Goal: Transaction & Acquisition: Purchase product/service

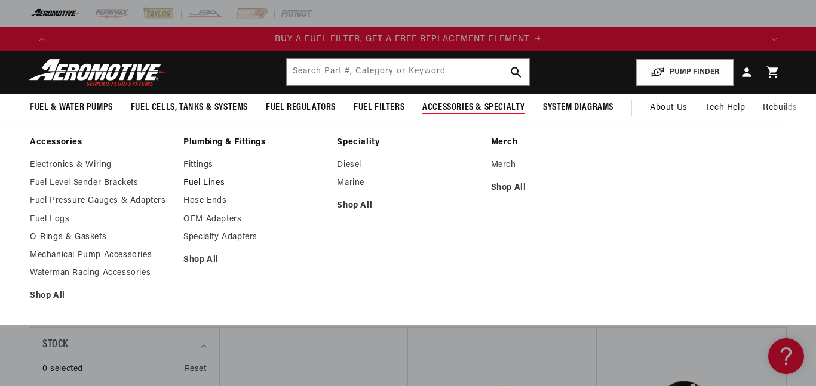
click at [222, 184] on link "Fuel Lines" at bounding box center [254, 183] width 142 height 11
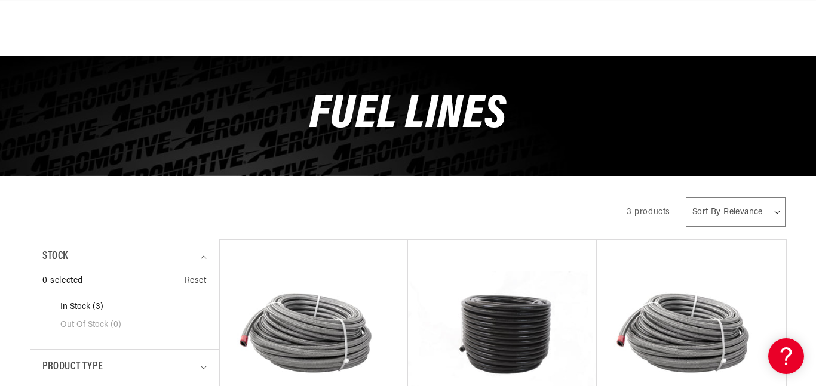
scroll to position [229, 0]
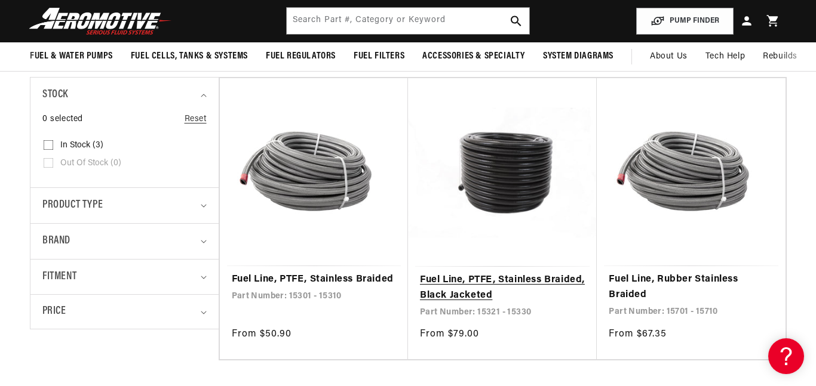
click at [524, 273] on link "Fuel Line, PTFE, Stainless Braided, Black Jacketed" at bounding box center [502, 288] width 165 height 30
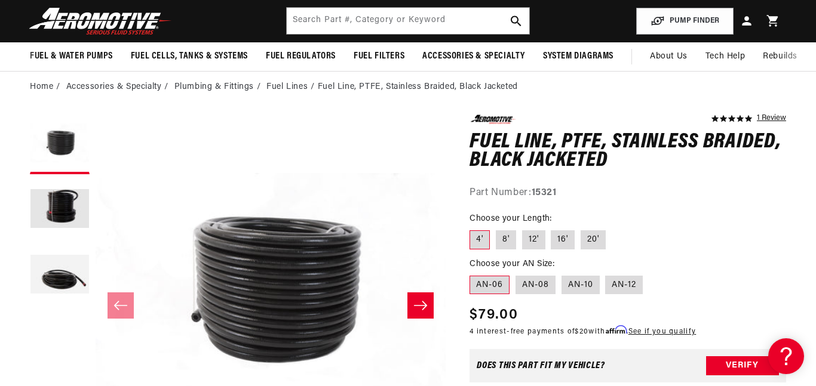
scroll to position [67, 0]
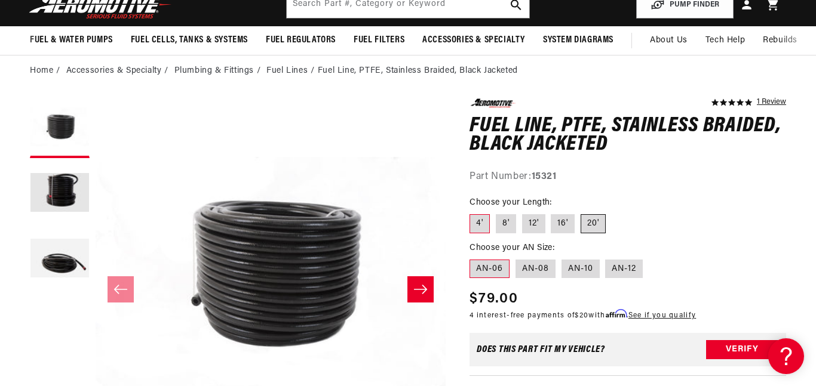
click at [587, 220] on label "20'" at bounding box center [592, 223] width 25 height 19
click at [581, 213] on input "20'" at bounding box center [580, 212] width 1 height 1
radio input "true"
click at [559, 219] on label "16'" at bounding box center [563, 223] width 24 height 19
click at [552, 213] on input "16'" at bounding box center [551, 212] width 1 height 1
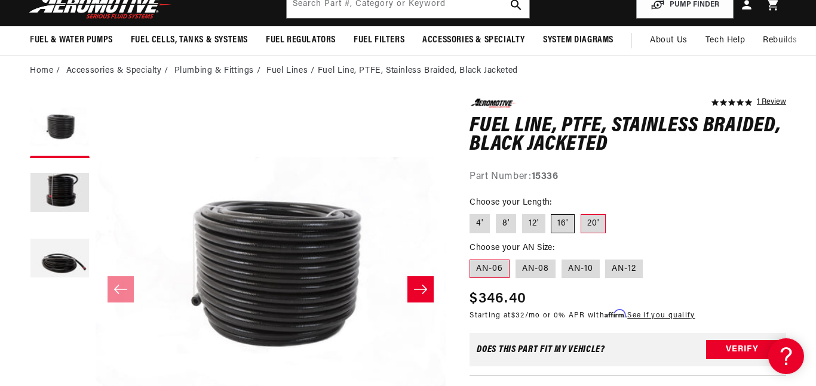
radio input "true"
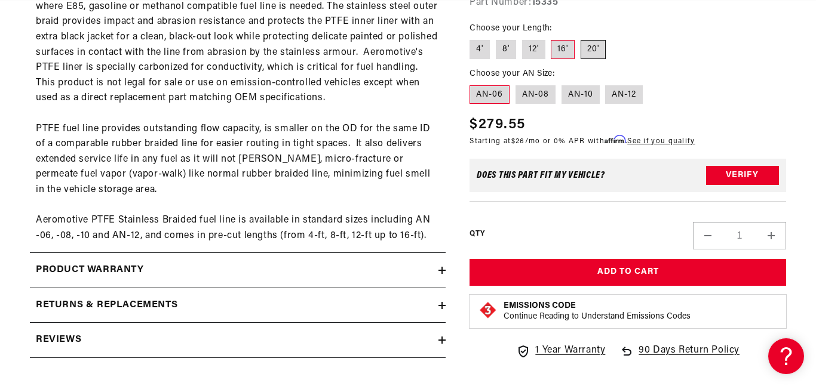
click at [589, 47] on label "20'" at bounding box center [592, 49] width 25 height 19
click at [581, 38] on input "20'" at bounding box center [580, 38] width 1 height 1
radio input "true"
click at [566, 52] on label "16'" at bounding box center [563, 49] width 24 height 19
click at [552, 38] on input "16'" at bounding box center [551, 38] width 1 height 1
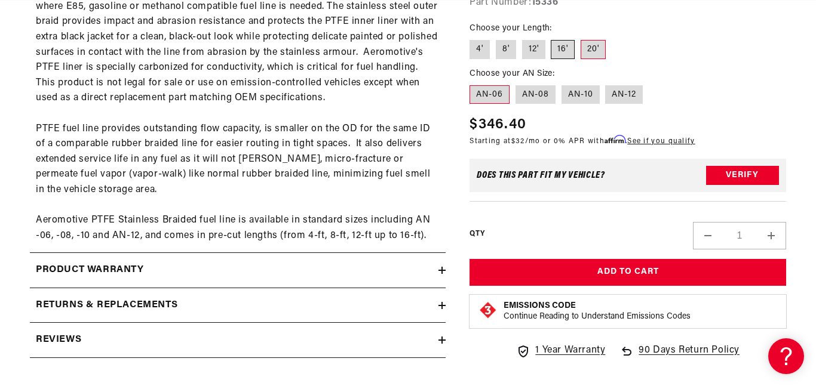
radio input "true"
click at [594, 47] on label "20'" at bounding box center [592, 49] width 25 height 19
click at [581, 38] on input "20'" at bounding box center [580, 38] width 1 height 1
radio input "true"
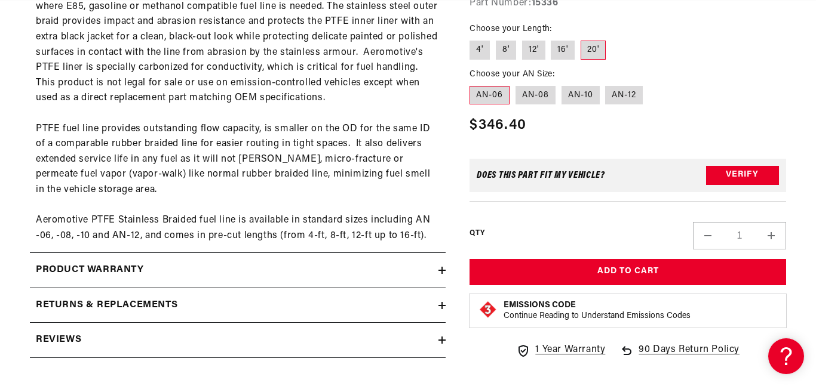
scroll to position [0, 708]
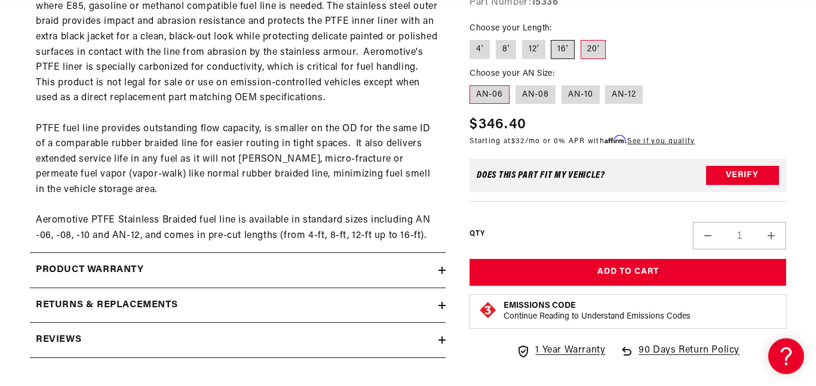
click at [569, 53] on label "16'" at bounding box center [563, 49] width 24 height 19
click at [552, 38] on input "16'" at bounding box center [551, 38] width 1 height 1
radio input "true"
click at [595, 97] on label "AN-10" at bounding box center [580, 94] width 38 height 19
click at [562, 84] on input "AN-10" at bounding box center [561, 83] width 1 height 1
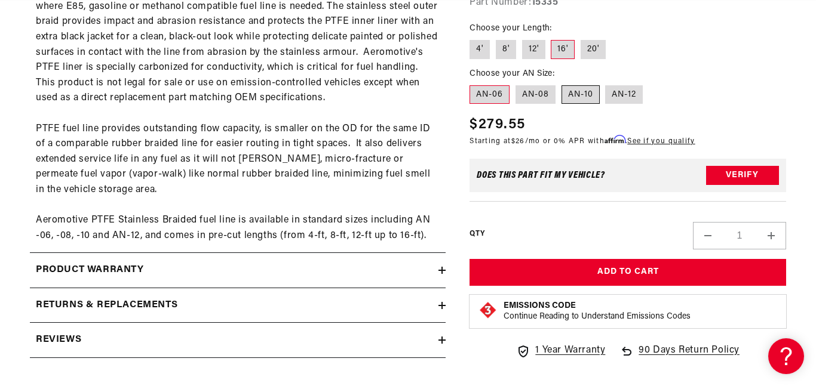
radio input "true"
click at [623, 95] on label "AN-12" at bounding box center [624, 94] width 38 height 19
click at [606, 84] on input "AN-12" at bounding box center [606, 83] width 1 height 1
radio input "true"
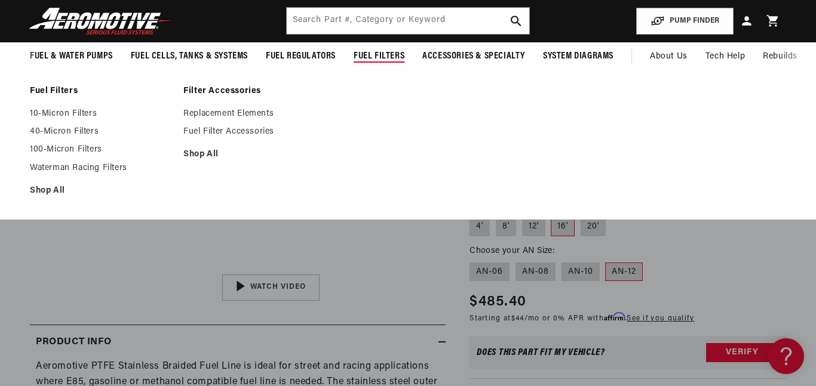
scroll to position [0, 2125]
click at [64, 167] on link "Waterman Racing Filters" at bounding box center [101, 168] width 142 height 11
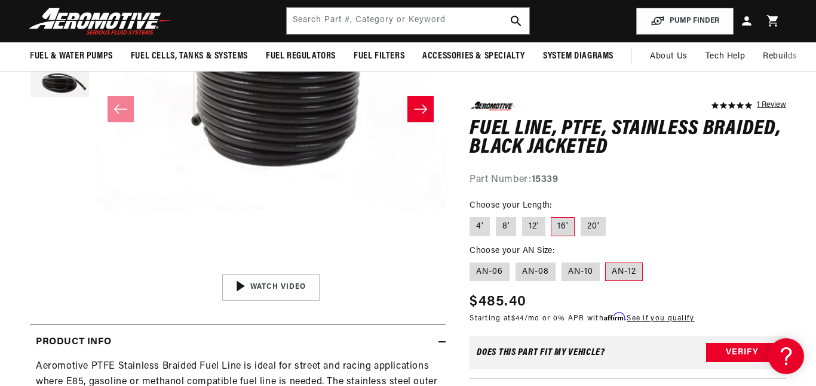
scroll to position [0, 130]
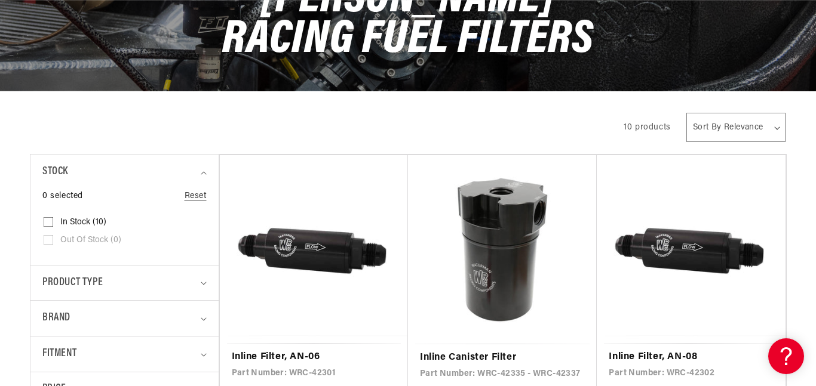
scroll to position [172, 0]
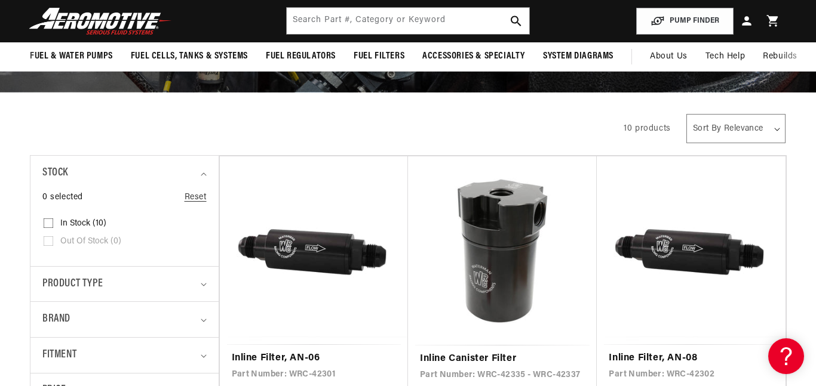
click at [709, 128] on select "Sort By Relevance Sort By Price, Low to High Sort By Price, High to Low" at bounding box center [735, 128] width 99 height 29
select select "price-descending"
click at [686, 114] on select "Sort By Relevance Sort By Price, Low to High Sort By Price, High to Low" at bounding box center [735, 128] width 99 height 29
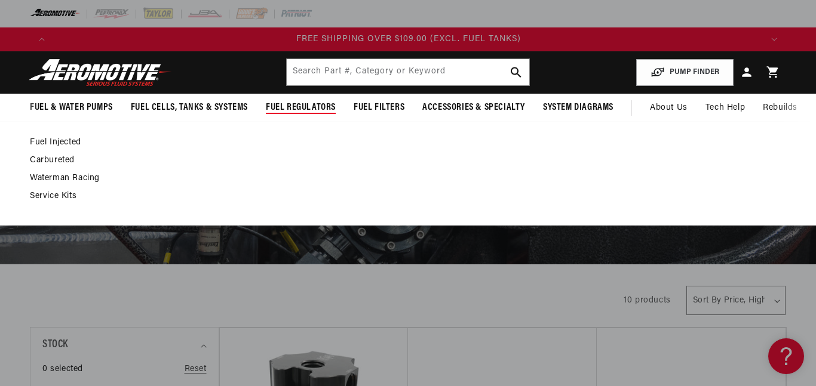
scroll to position [0, 2125]
click at [74, 176] on link "Waterman Racing" at bounding box center [402, 178] width 744 height 11
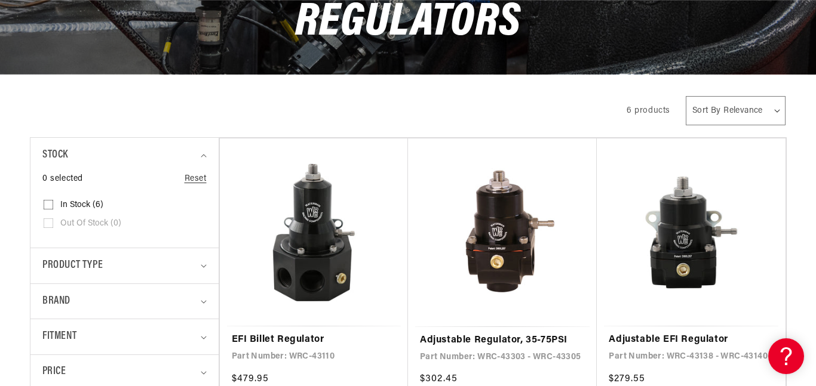
click at [702, 96] on select "Sort By Relevance Sort By Price, Low to High Sort By Price, High to Low" at bounding box center [736, 110] width 100 height 29
select select "price-descending"
click at [686, 96] on select "Sort By Relevance Sort By Price, Low to High Sort By Price, High to Low" at bounding box center [736, 110] width 100 height 29
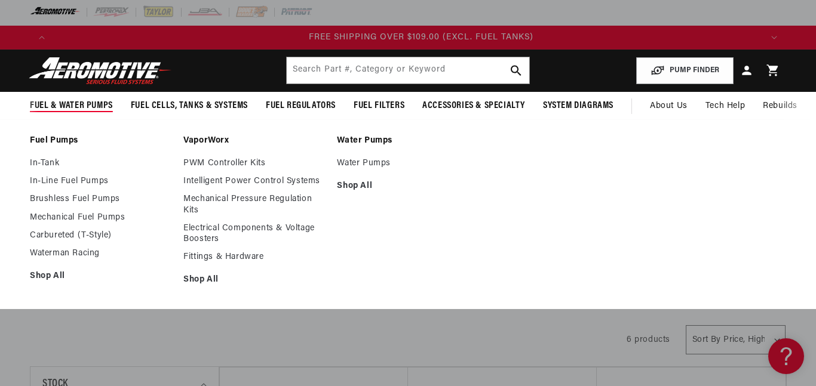
scroll to position [0, 2125]
click at [66, 252] on link "Waterman Racing" at bounding box center [101, 253] width 142 height 11
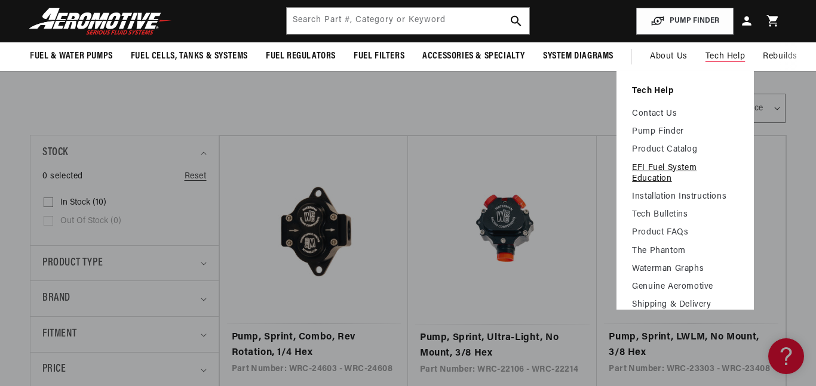
scroll to position [472, 0]
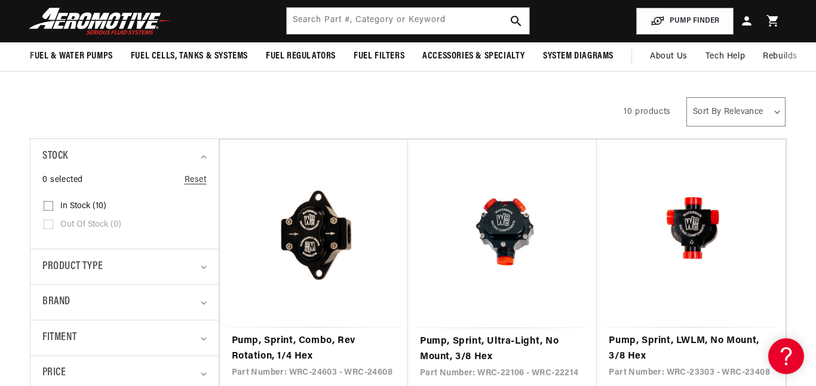
click at [749, 112] on select "Sort By Relevance Sort By Price, Low to High Sort By Price, High to Low" at bounding box center [735, 111] width 99 height 29
select select "price-descending"
click at [686, 97] on select "Sort By Relevance Sort By Price, Low to High Sort By Price, High to Low" at bounding box center [735, 111] width 99 height 29
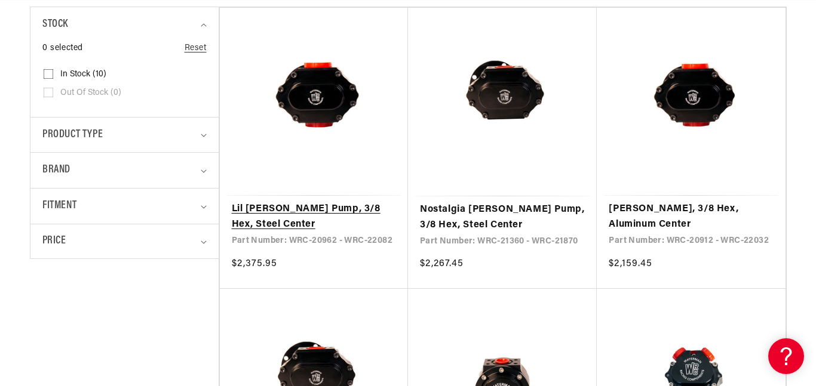
click at [283, 202] on link "Lil [PERSON_NAME] Pump, 3/8 Hex, Steel Center" at bounding box center [314, 217] width 164 height 30
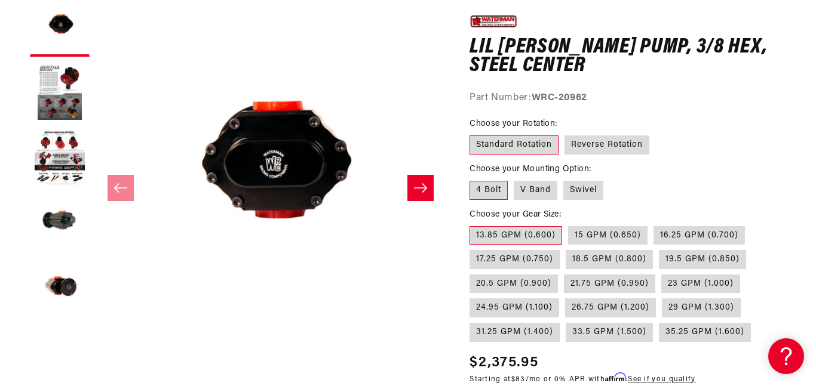
scroll to position [211, 0]
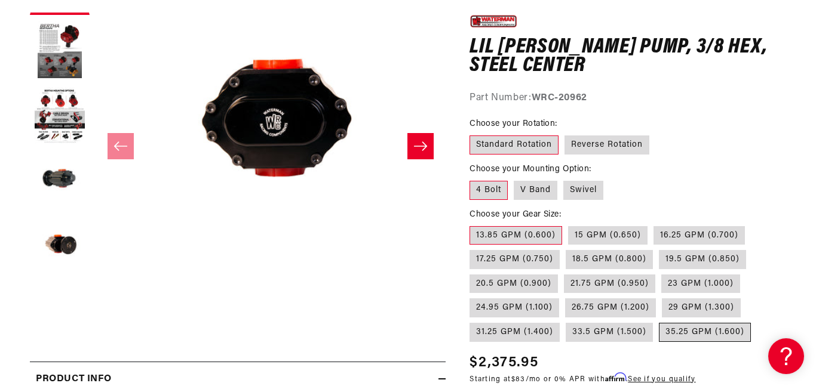
click at [690, 336] on label "35.25 GPM (1.600)" at bounding box center [705, 332] width 92 height 19
click at [659, 321] on input "35.25 GPM (1.600)" at bounding box center [659, 321] width 1 height 1
radio input "true"
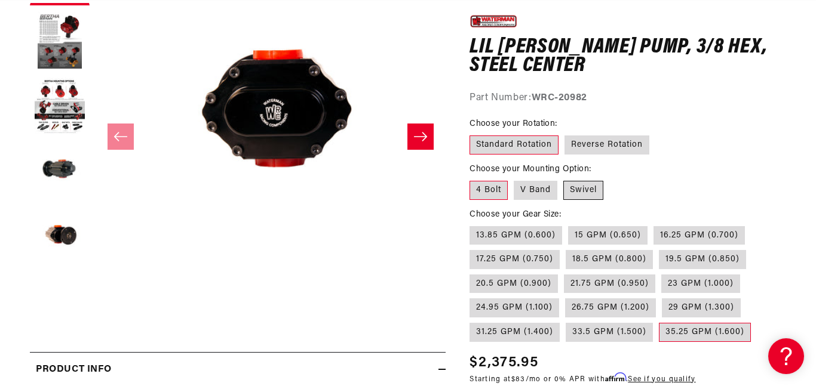
scroll to position [222, 0]
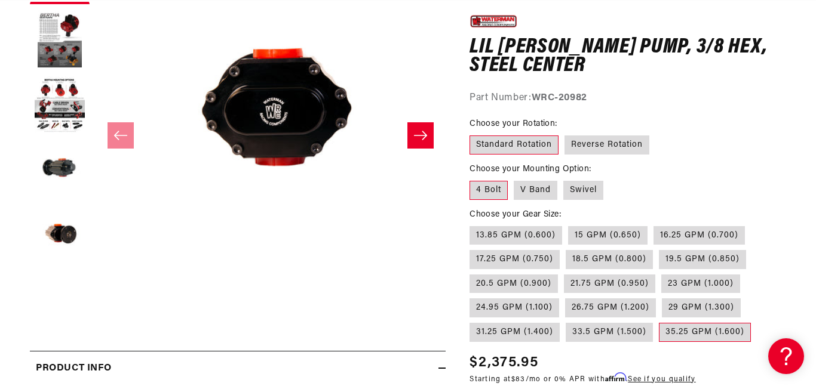
click at [690, 335] on label "35.25 GPM (1.600)" at bounding box center [705, 332] width 92 height 19
click at [659, 321] on input "35.25 GPM (1.600)" at bounding box center [659, 321] width 1 height 1
click at [586, 144] on label "Reverse Rotation" at bounding box center [606, 145] width 85 height 19
click at [565, 134] on input "Reverse Rotation" at bounding box center [564, 133] width 1 height 1
radio input "true"
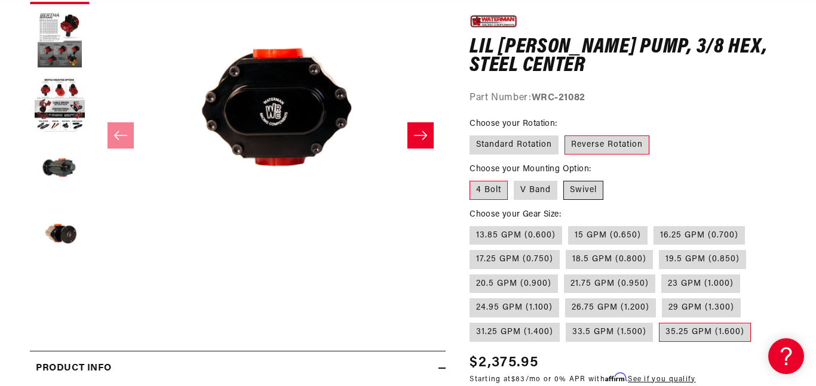
click at [573, 191] on label "Swivel" at bounding box center [583, 190] width 40 height 19
click at [564, 179] on input "Swivel" at bounding box center [563, 179] width 1 height 1
radio input "true"
click at [486, 148] on label "Standard Rotation" at bounding box center [513, 145] width 89 height 19
click at [473, 134] on input "Standard Rotation" at bounding box center [472, 133] width 1 height 1
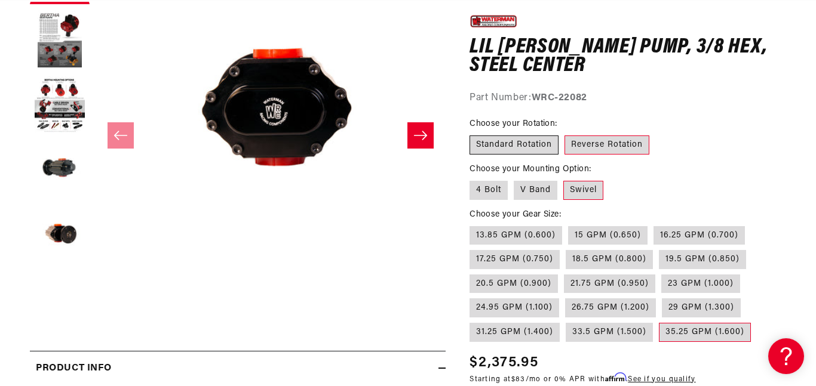
radio input "true"
click at [529, 190] on label "V Band" at bounding box center [536, 190] width 44 height 19
click at [514, 179] on input "V Band" at bounding box center [514, 179] width 1 height 1
radio input "true"
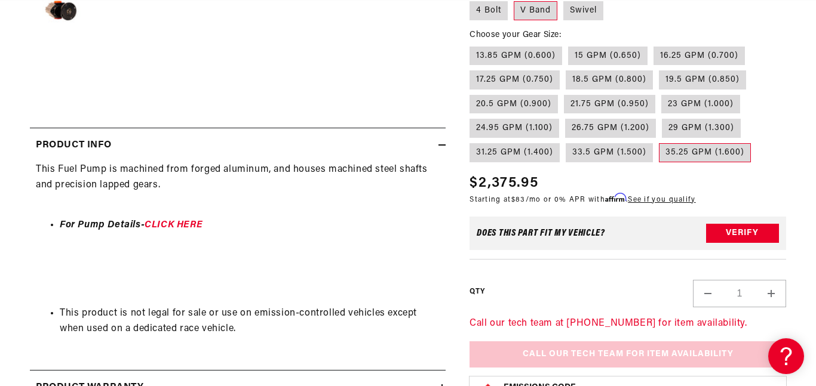
scroll to position [477, 0]
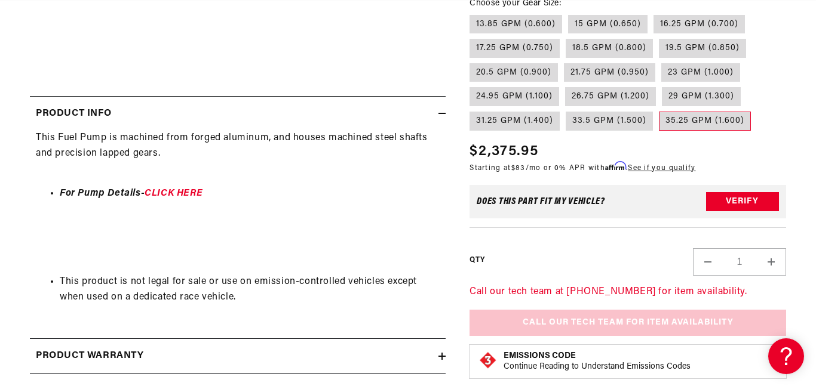
click at [752, 217] on div "Does This part fit My vehicle? Verify" at bounding box center [627, 202] width 317 height 33
click at [745, 201] on button "Verify" at bounding box center [742, 202] width 73 height 19
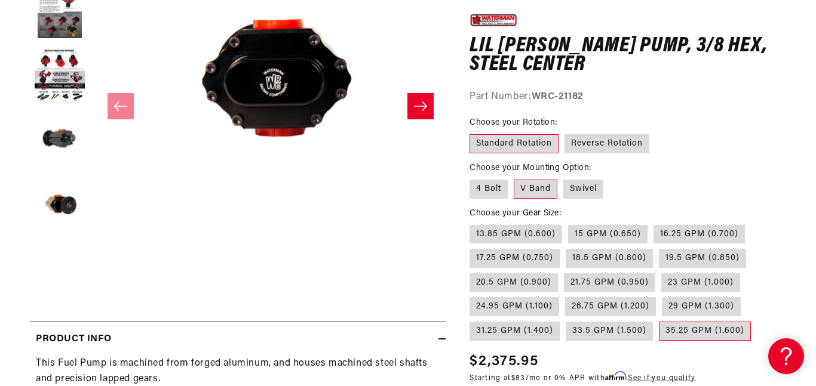
scroll to position [0, 708]
